Goal: Information Seeking & Learning: Learn about a topic

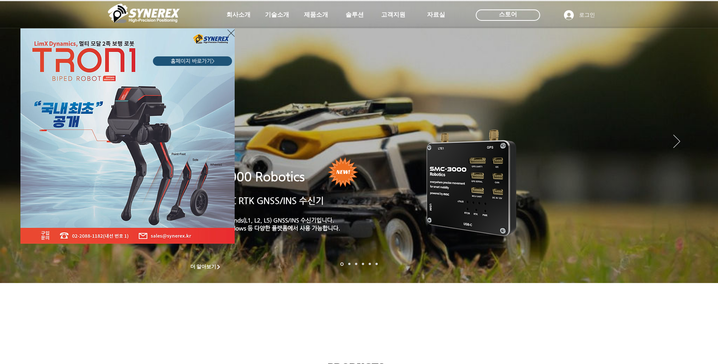
click at [228, 34] on icon "사이트로 돌아가기" at bounding box center [230, 32] width 7 height 9
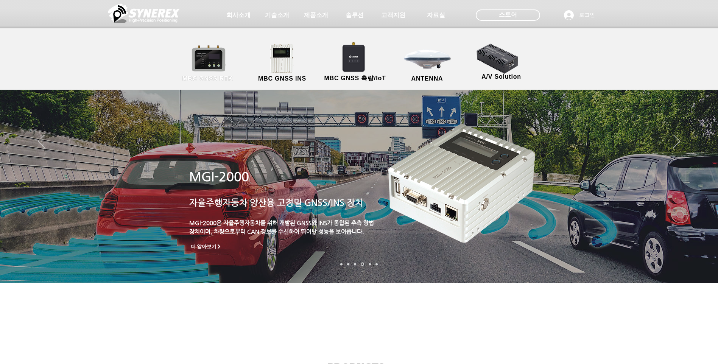
click at [216, 69] on link "MBC GNSS RTK" at bounding box center [208, 64] width 68 height 40
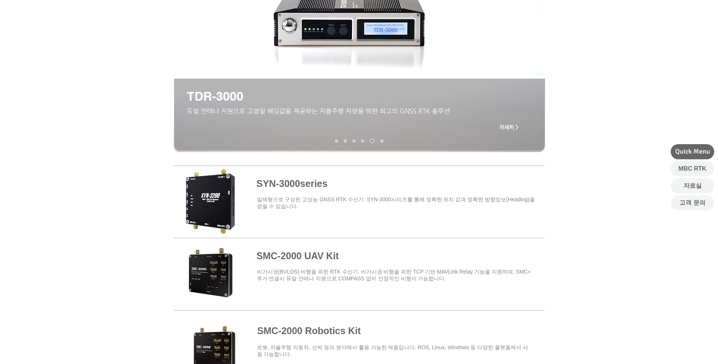
scroll to position [151, 0]
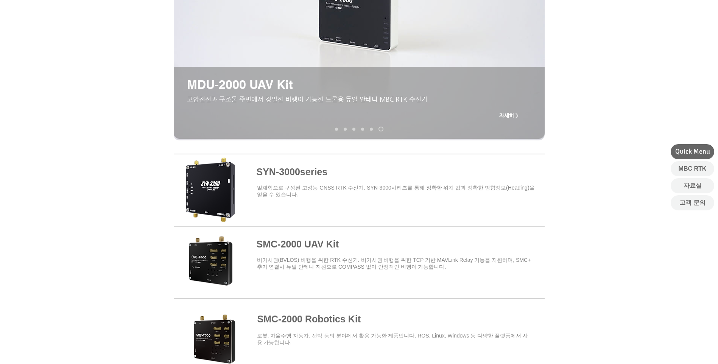
click at [311, 172] on span at bounding box center [359, 189] width 371 height 66
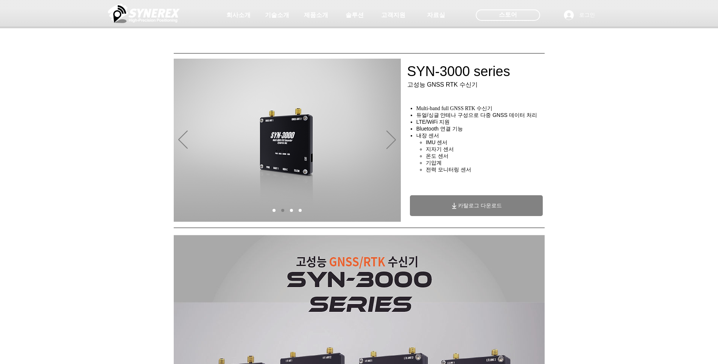
click at [625, 153] on div "main content" at bounding box center [359, 170] width 718 height 108
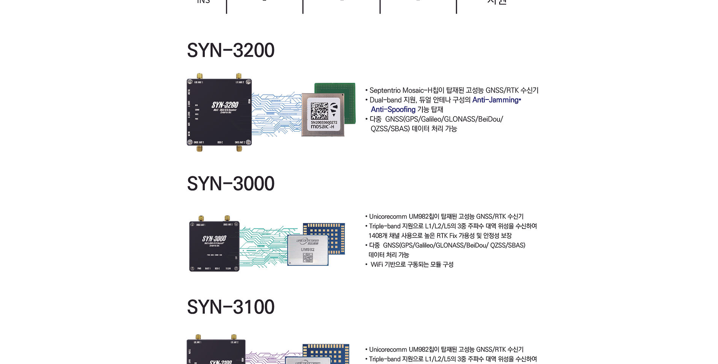
scroll to position [1665, 0]
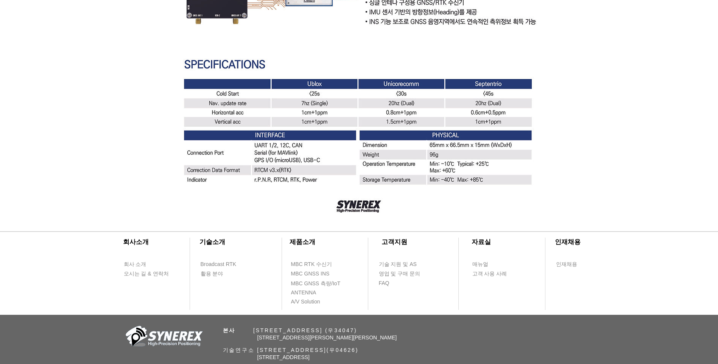
scroll to position [2153, 0]
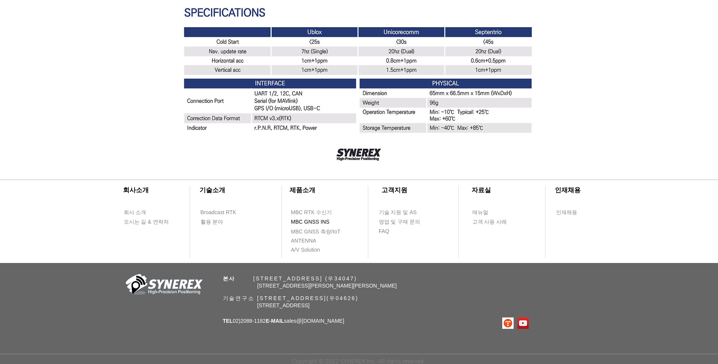
click at [321, 222] on span "MBC GNSS INS" at bounding box center [310, 222] width 39 height 8
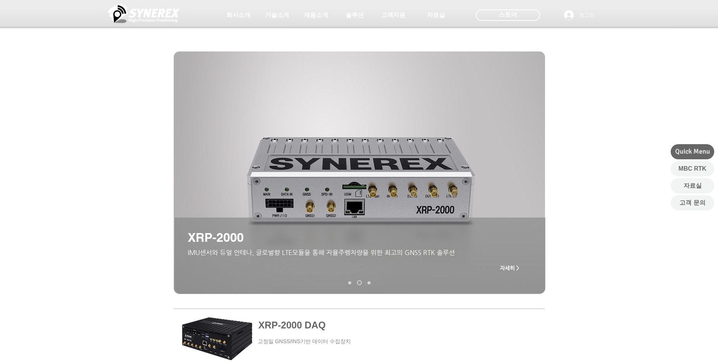
click at [514, 268] on span "자세히 >" at bounding box center [509, 268] width 19 height 6
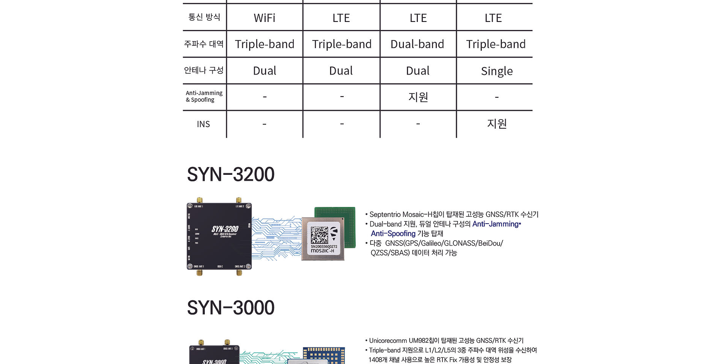
scroll to position [1358, 0]
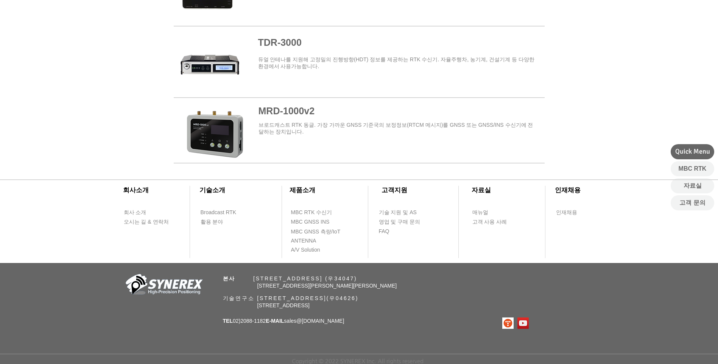
scroll to position [151, 0]
